Goal: Navigation & Orientation: Find specific page/section

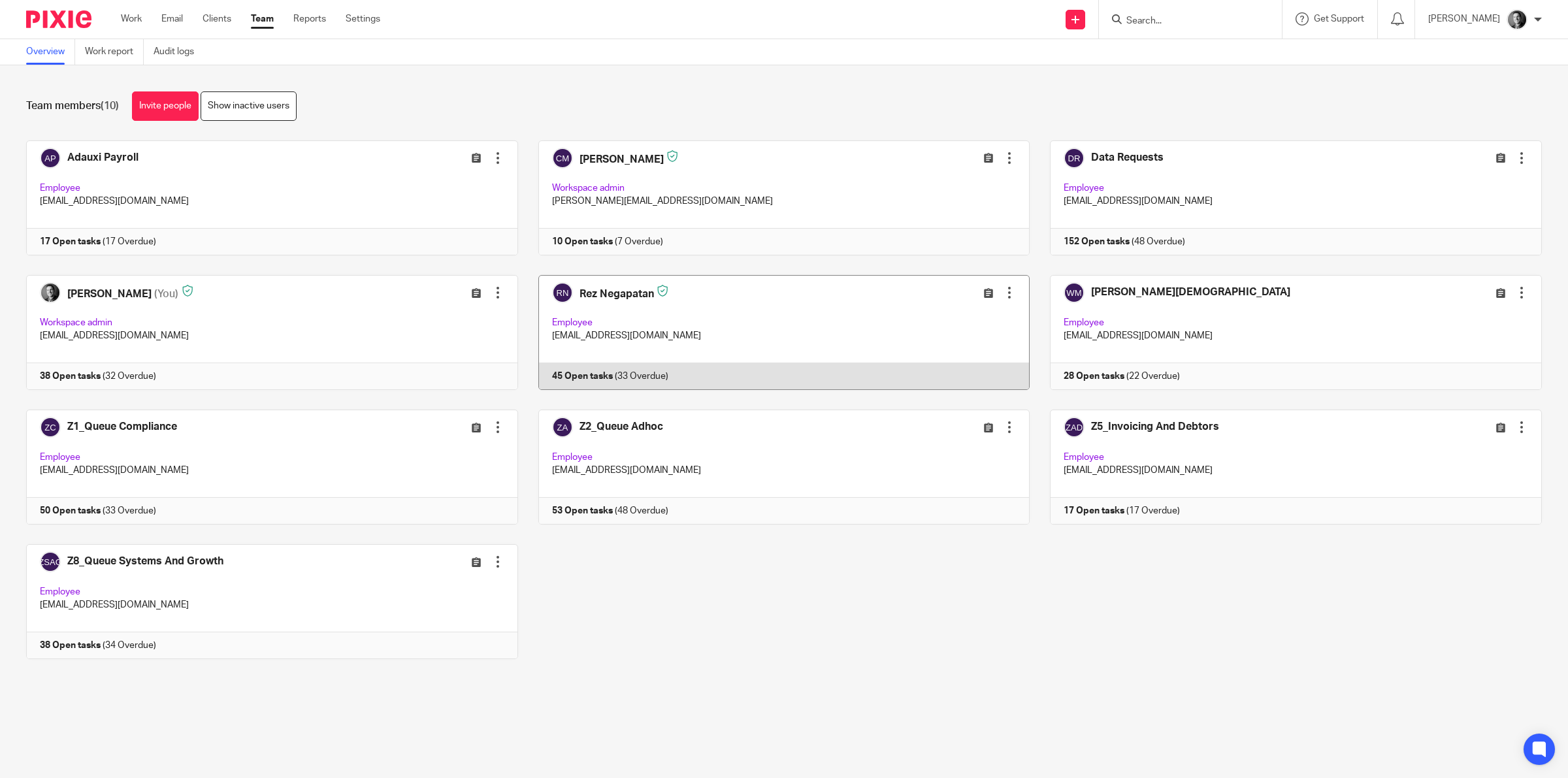
click at [608, 293] on link at bounding box center [774, 332] width 512 height 115
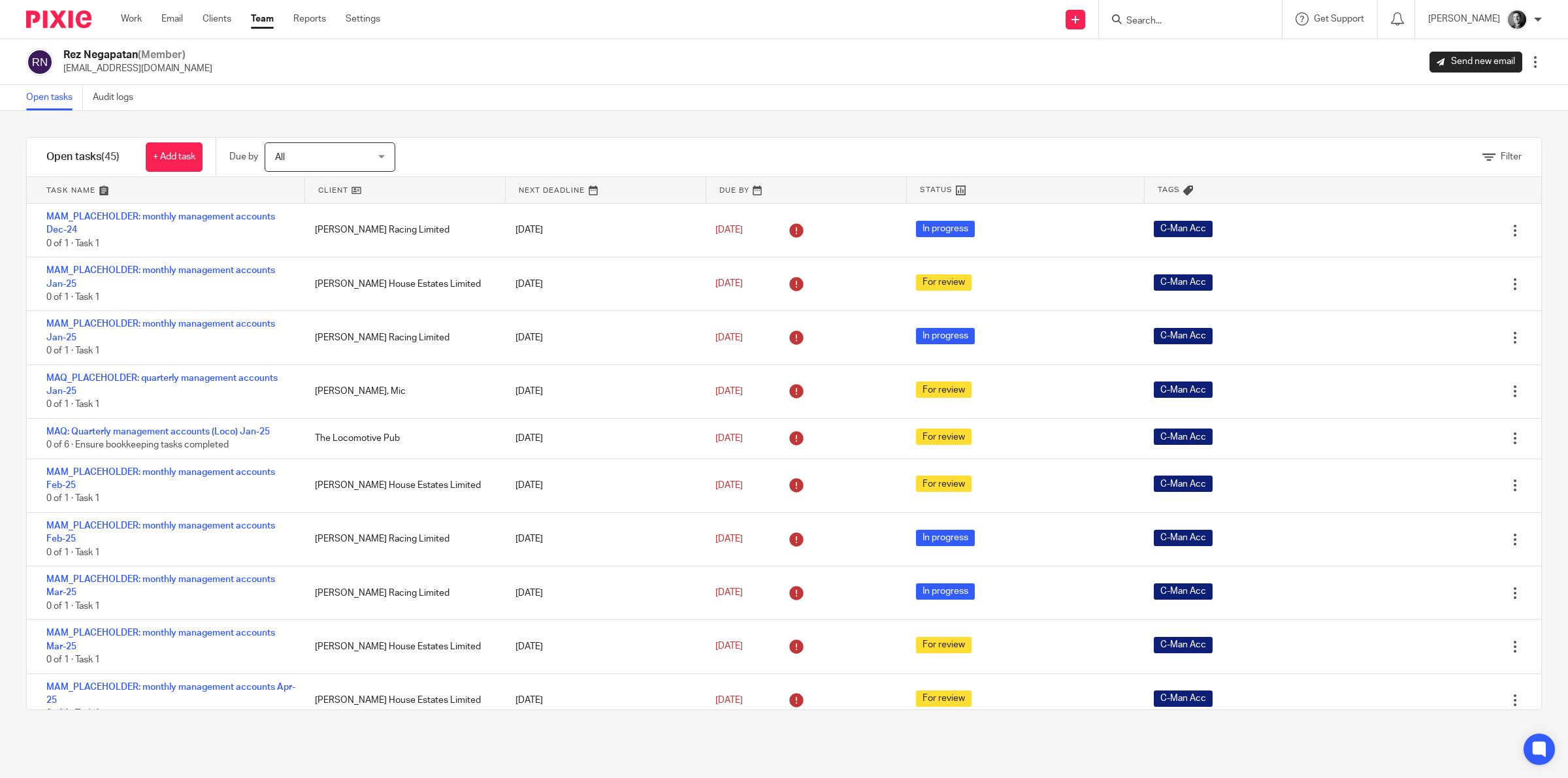
click at [319, 185] on link at bounding box center [405, 190] width 200 height 26
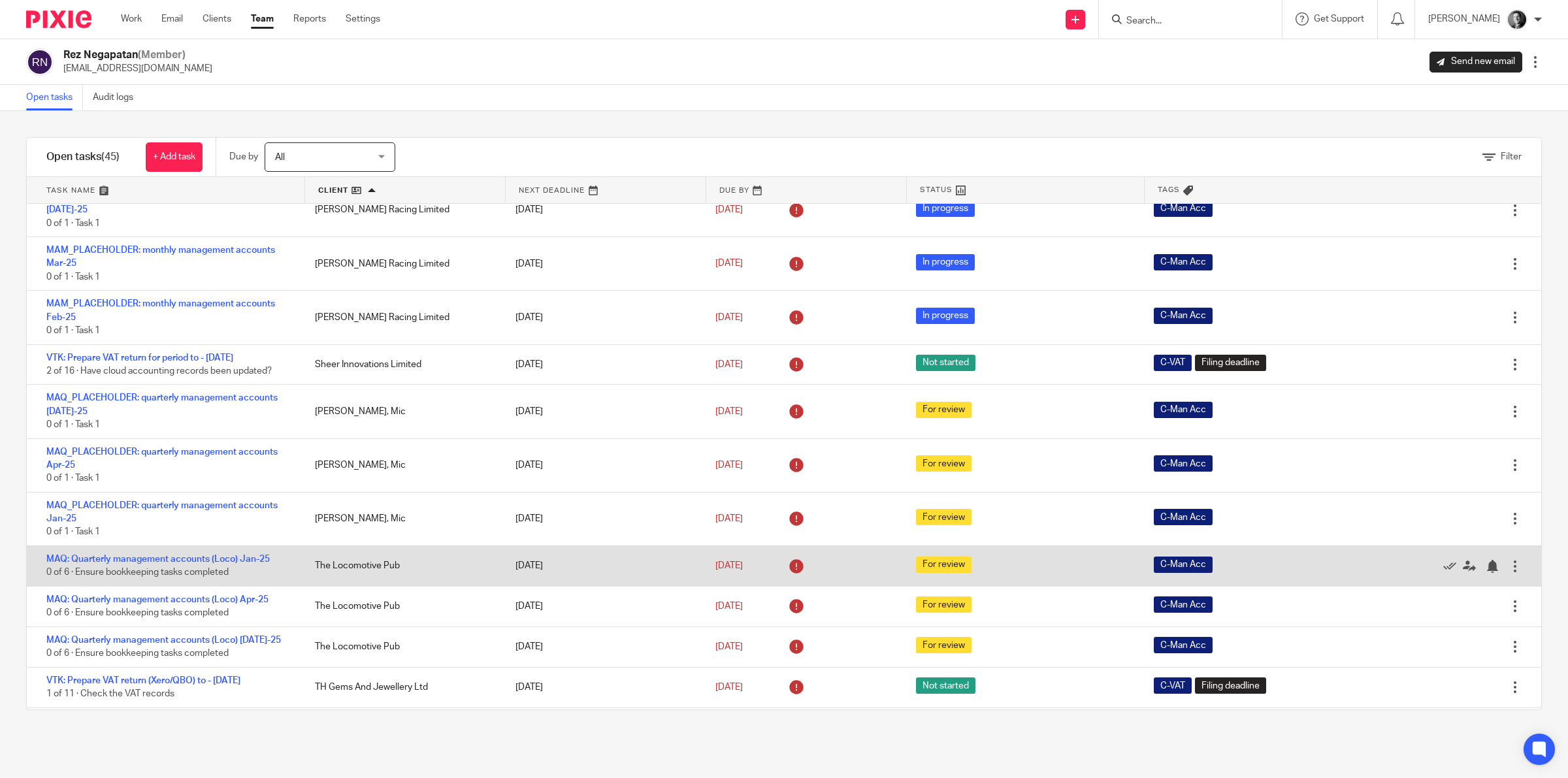
scroll to position [1671, 0]
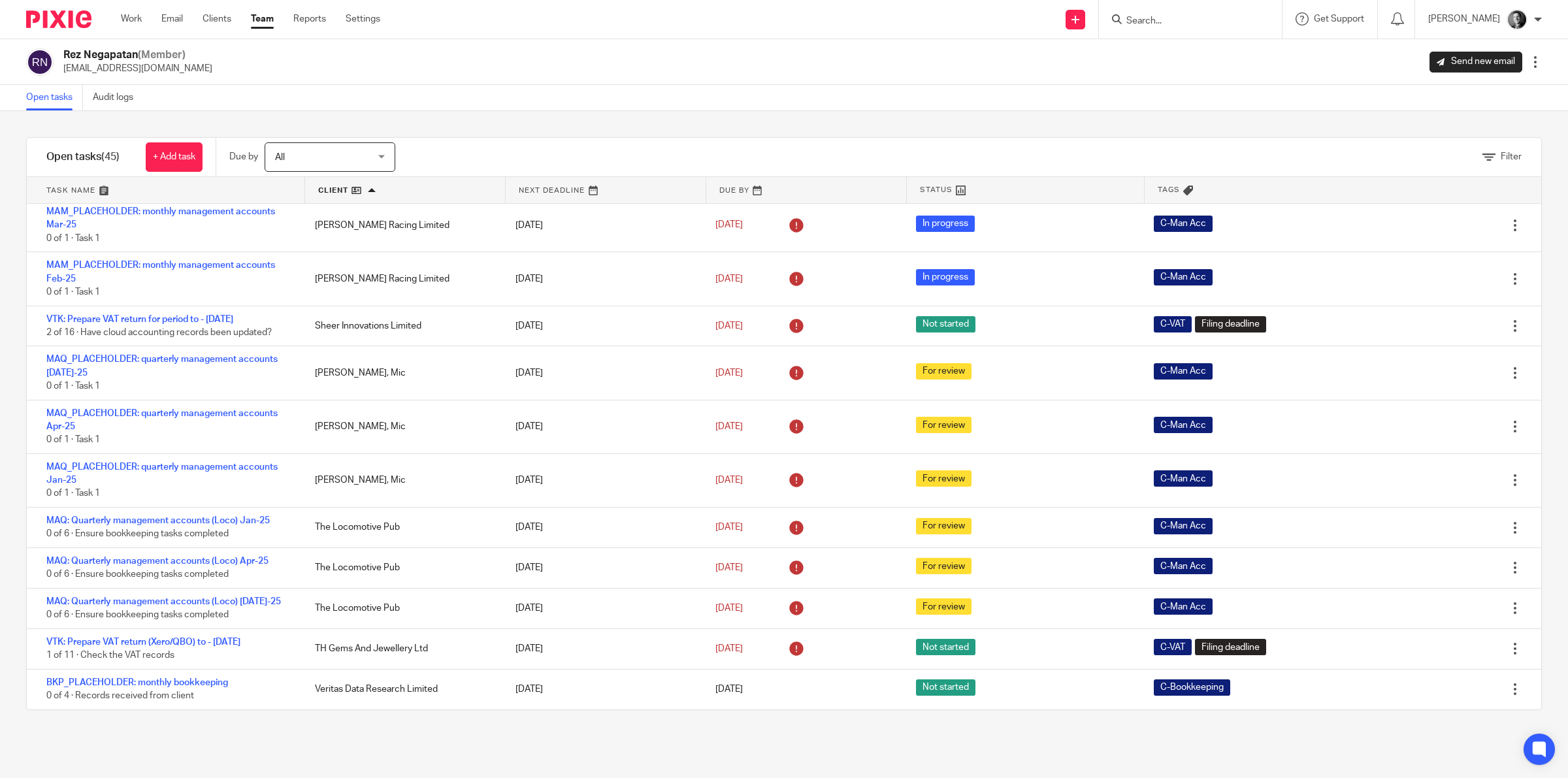
click at [257, 21] on link "Team" at bounding box center [262, 18] width 23 height 13
